Goal: Leave review/rating: Share an evaluation or opinion about a product, service, or content

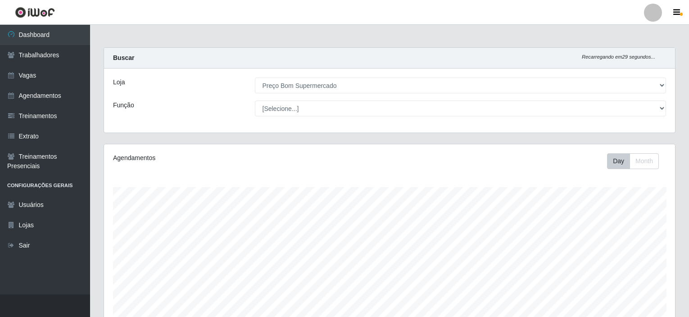
select select "387"
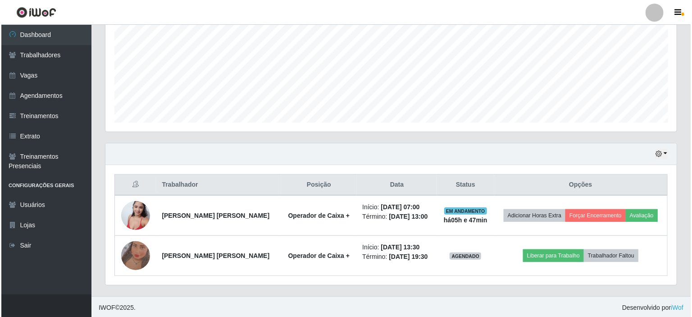
scroll to position [187, 571]
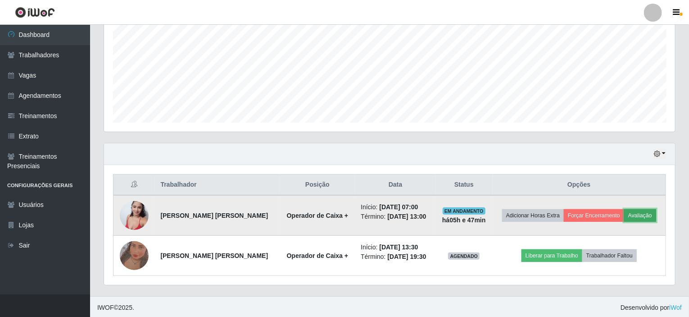
click at [640, 217] on button "Avaliação" at bounding box center [640, 215] width 32 height 13
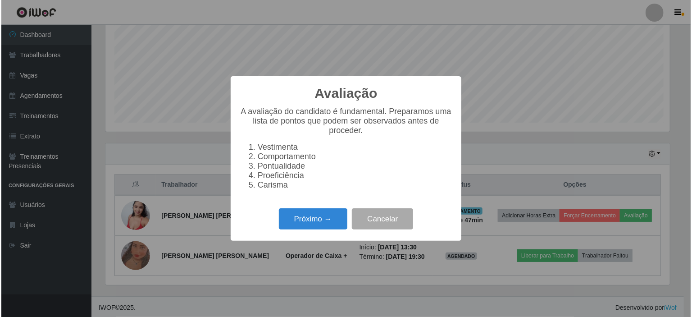
scroll to position [187, 568]
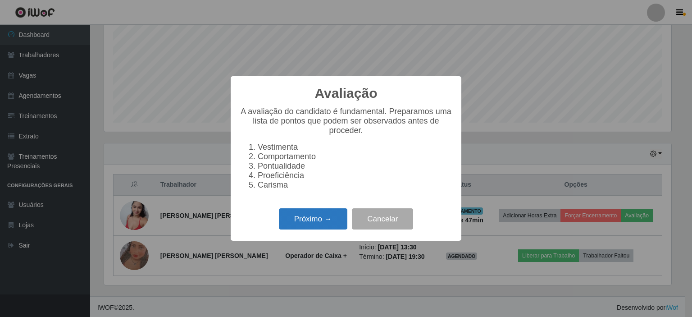
click at [301, 223] on button "Próximo →" at bounding box center [313, 218] width 68 height 21
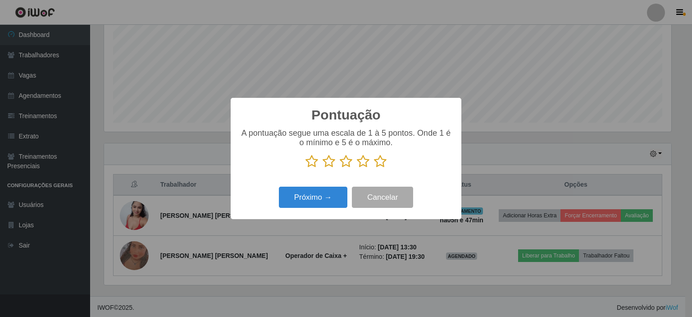
scroll to position [450291, 449911]
click at [376, 162] on icon at bounding box center [380, 162] width 13 height 14
click at [374, 168] on input "radio" at bounding box center [374, 168] width 0 height 0
click at [315, 199] on button "Próximo →" at bounding box center [313, 196] width 68 height 21
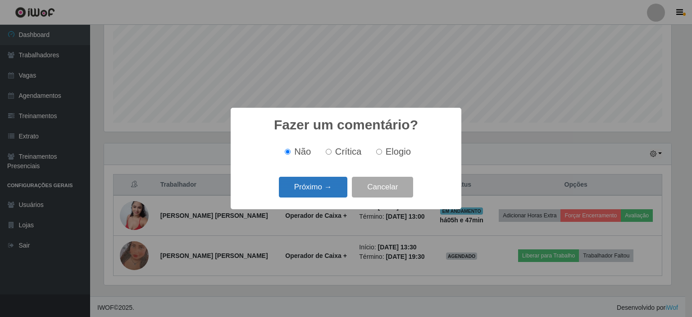
click at [306, 193] on button "Próximo →" at bounding box center [313, 187] width 68 height 21
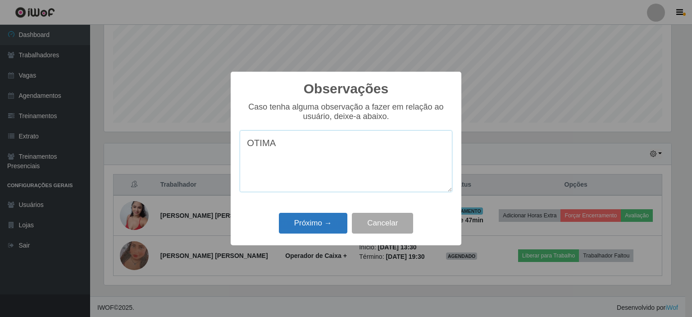
type textarea "OTIMA"
click at [300, 220] on button "Próximo →" at bounding box center [313, 223] width 68 height 21
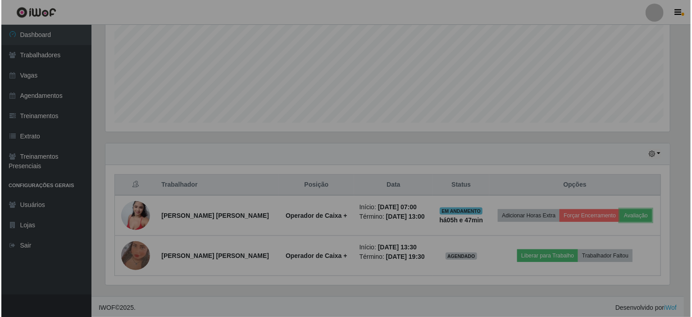
scroll to position [187, 571]
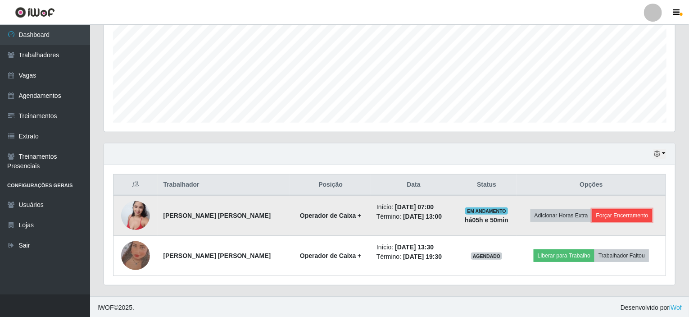
click at [622, 209] on button "Forçar Encerramento" at bounding box center [622, 215] width 60 height 13
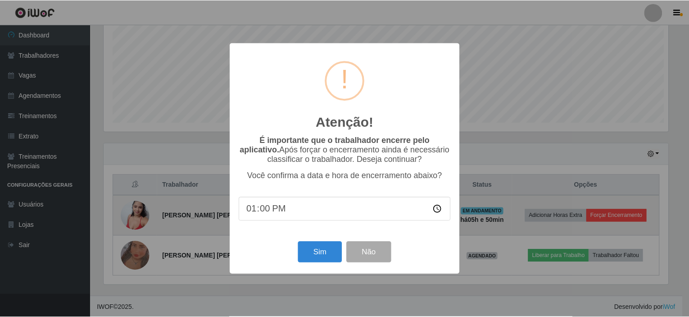
scroll to position [187, 568]
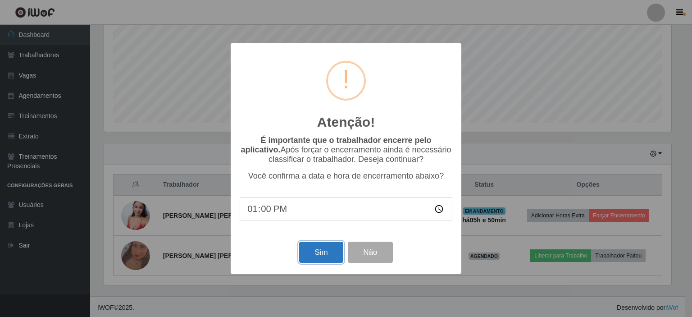
click at [320, 255] on button "Sim" at bounding box center [321, 251] width 44 height 21
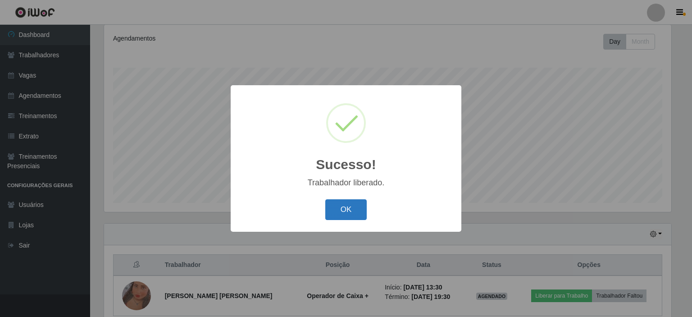
click at [348, 211] on button "OK" at bounding box center [346, 209] width 42 height 21
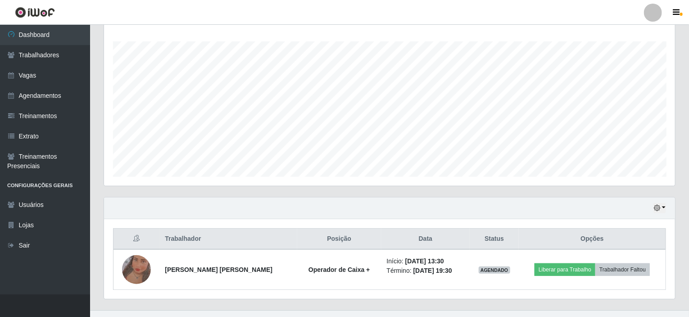
scroll to position [159, 0]
